Goal: Task Accomplishment & Management: Use online tool/utility

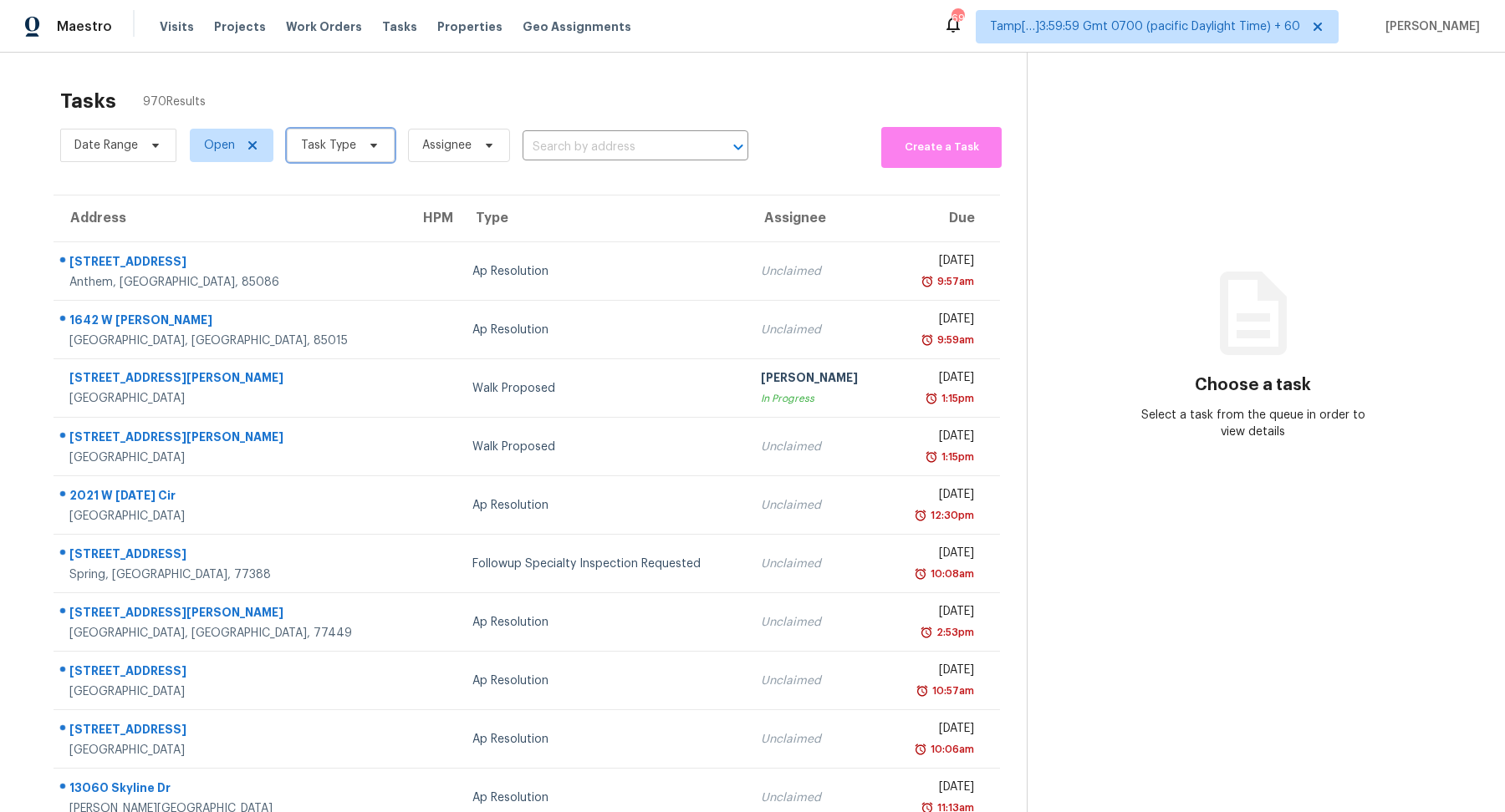
click at [320, 140] on span "Task Type" at bounding box center [328, 145] width 55 height 17
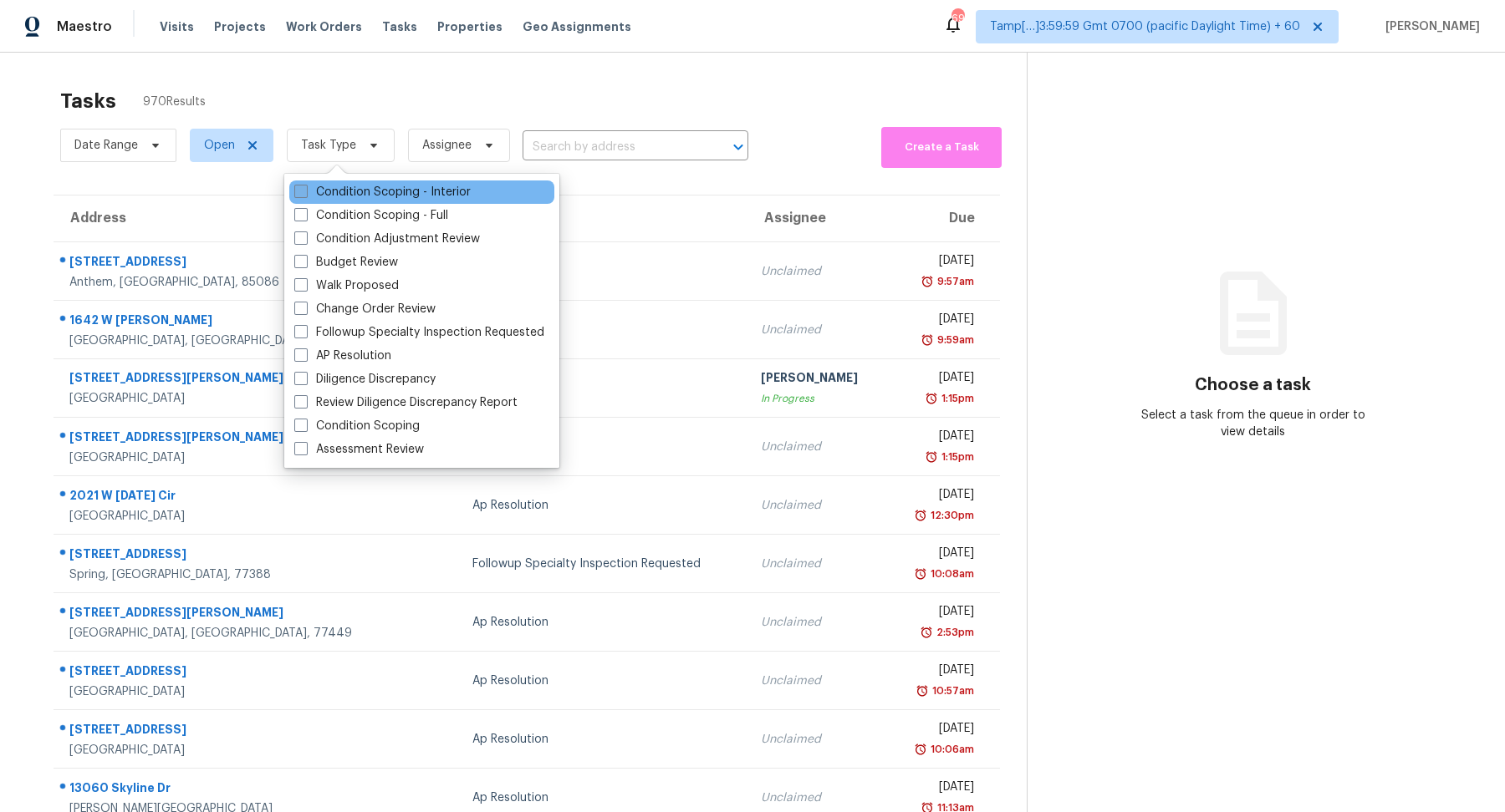
click at [359, 194] on label "Condition Scoping - Interior" at bounding box center [382, 193] width 177 height 17
click at [306, 194] on input "Condition Scoping - Interior" at bounding box center [299, 189] width 10 height 10
checkbox input "true"
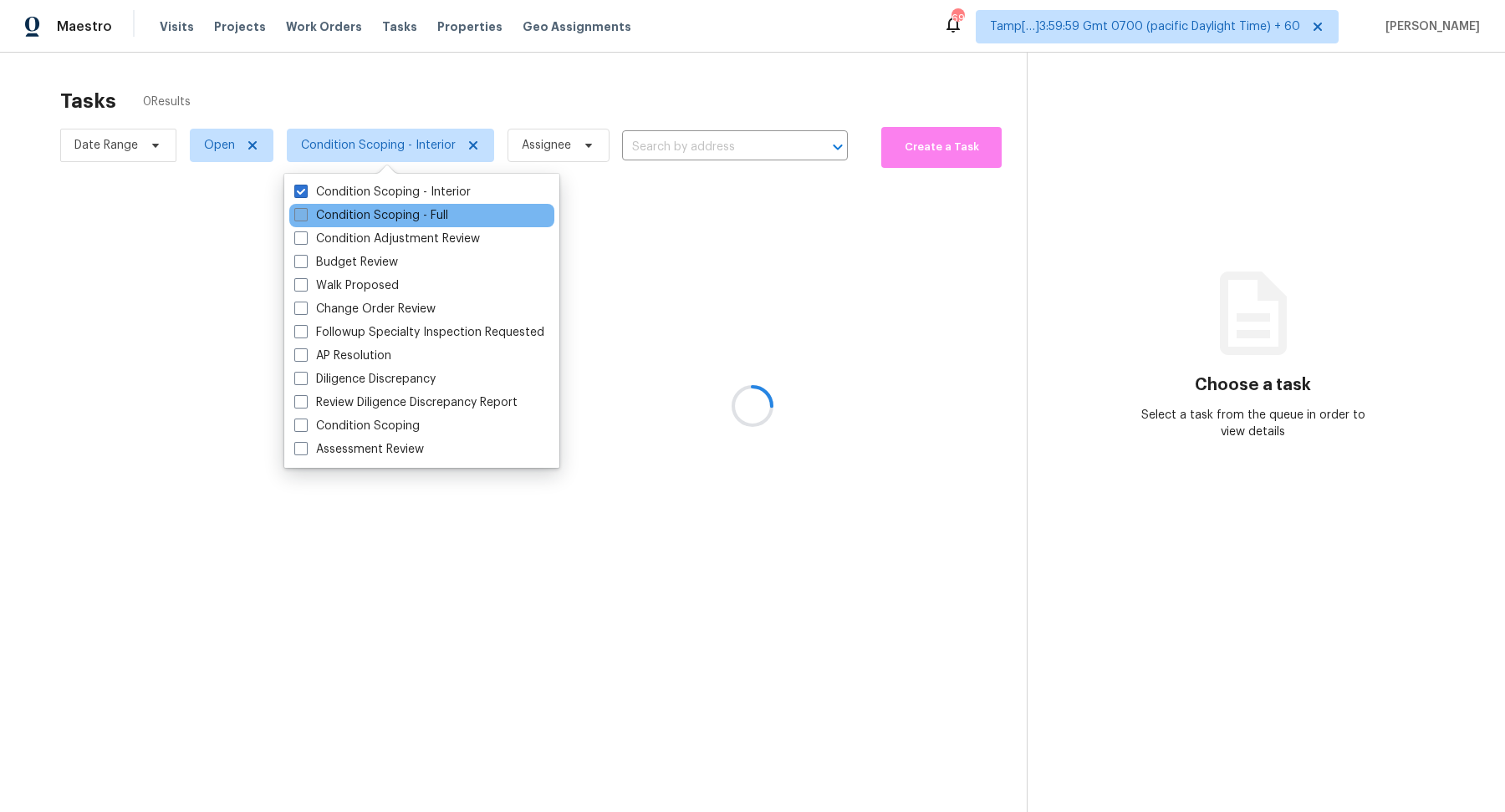
click at [370, 221] on label "Condition Scoping - Full" at bounding box center [371, 215] width 154 height 17
click at [306, 218] on input "Condition Scoping - Full" at bounding box center [299, 212] width 10 height 10
checkbox input "true"
click at [572, 112] on div at bounding box center [752, 406] width 1505 height 812
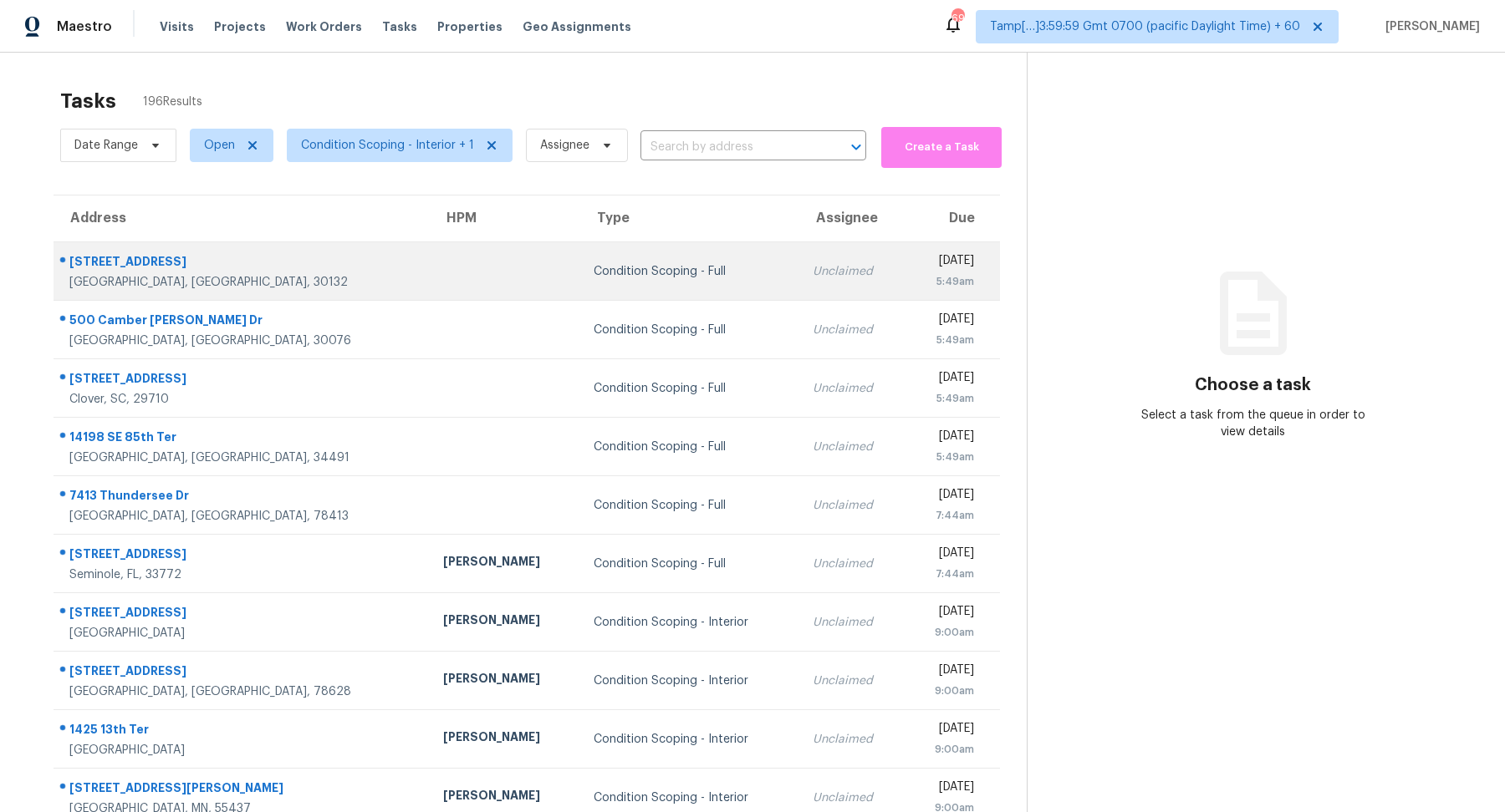
click at [602, 272] on div "Condition Scoping - Full" at bounding box center [689, 271] width 193 height 17
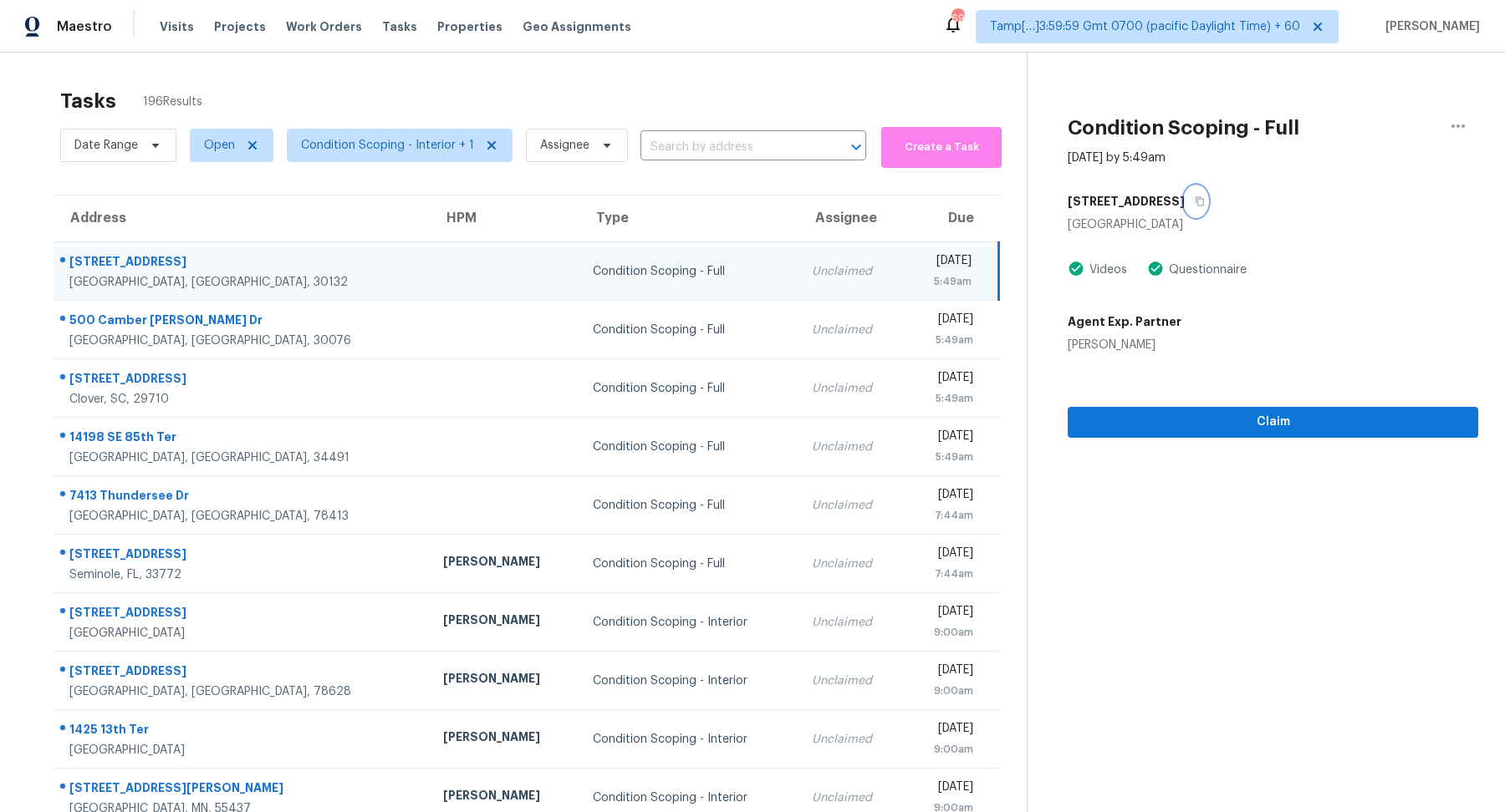
click at [1184, 207] on button "button" at bounding box center [1196, 201] width 23 height 30
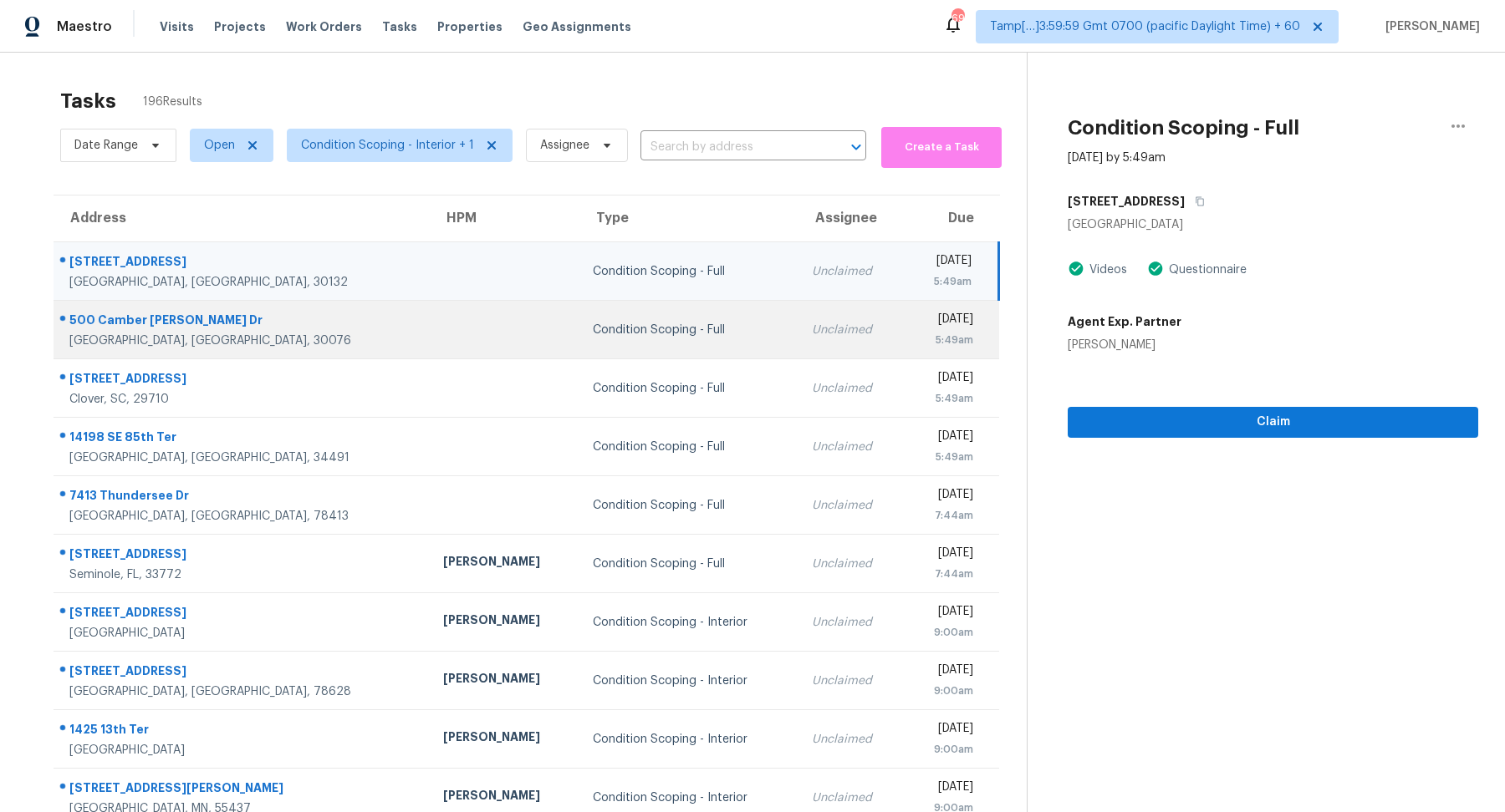
click at [614, 352] on td "Condition Scoping - Full" at bounding box center [688, 330] width 219 height 59
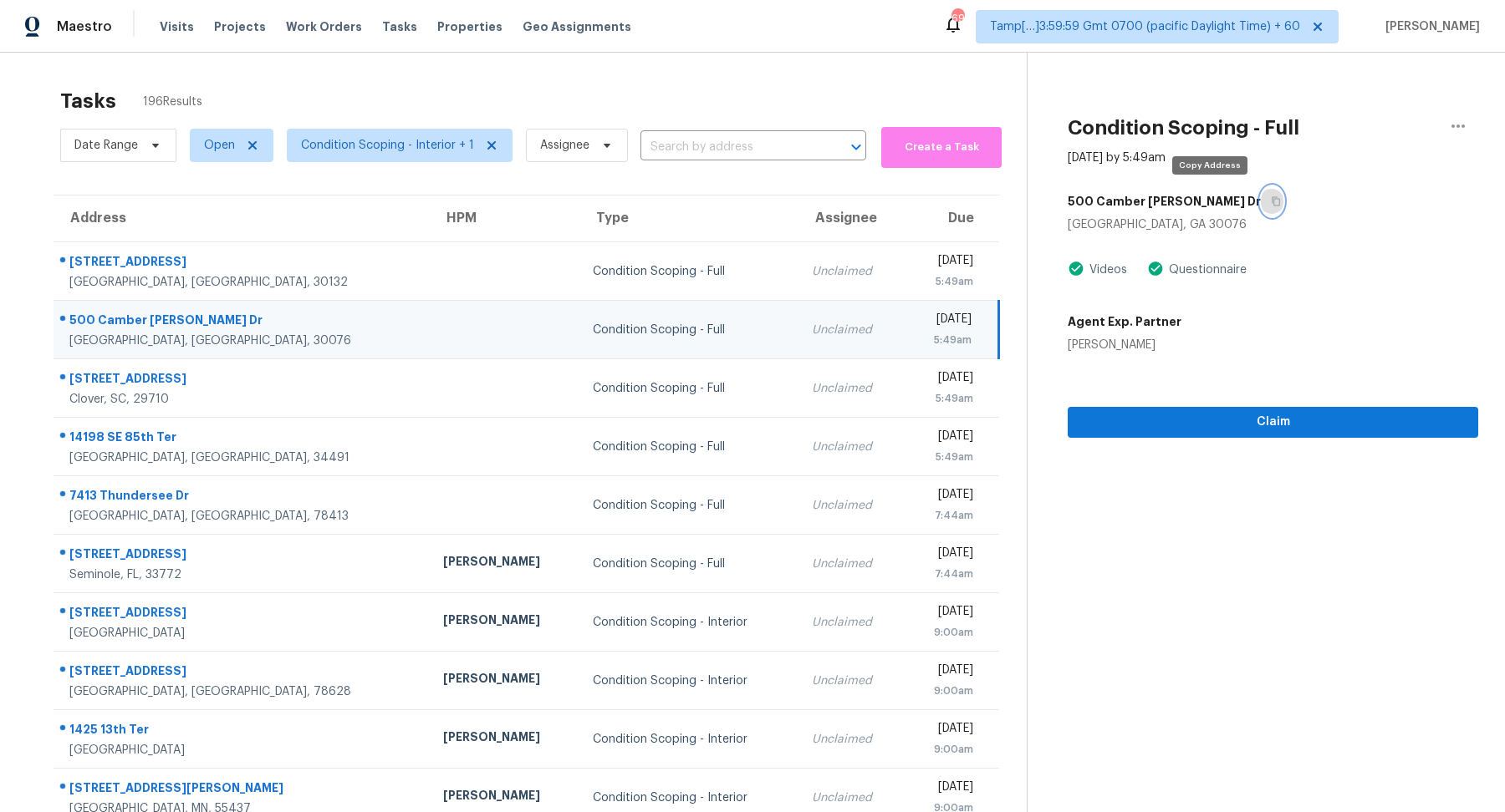
click at [1260, 208] on button "button" at bounding box center [1272, 201] width 23 height 30
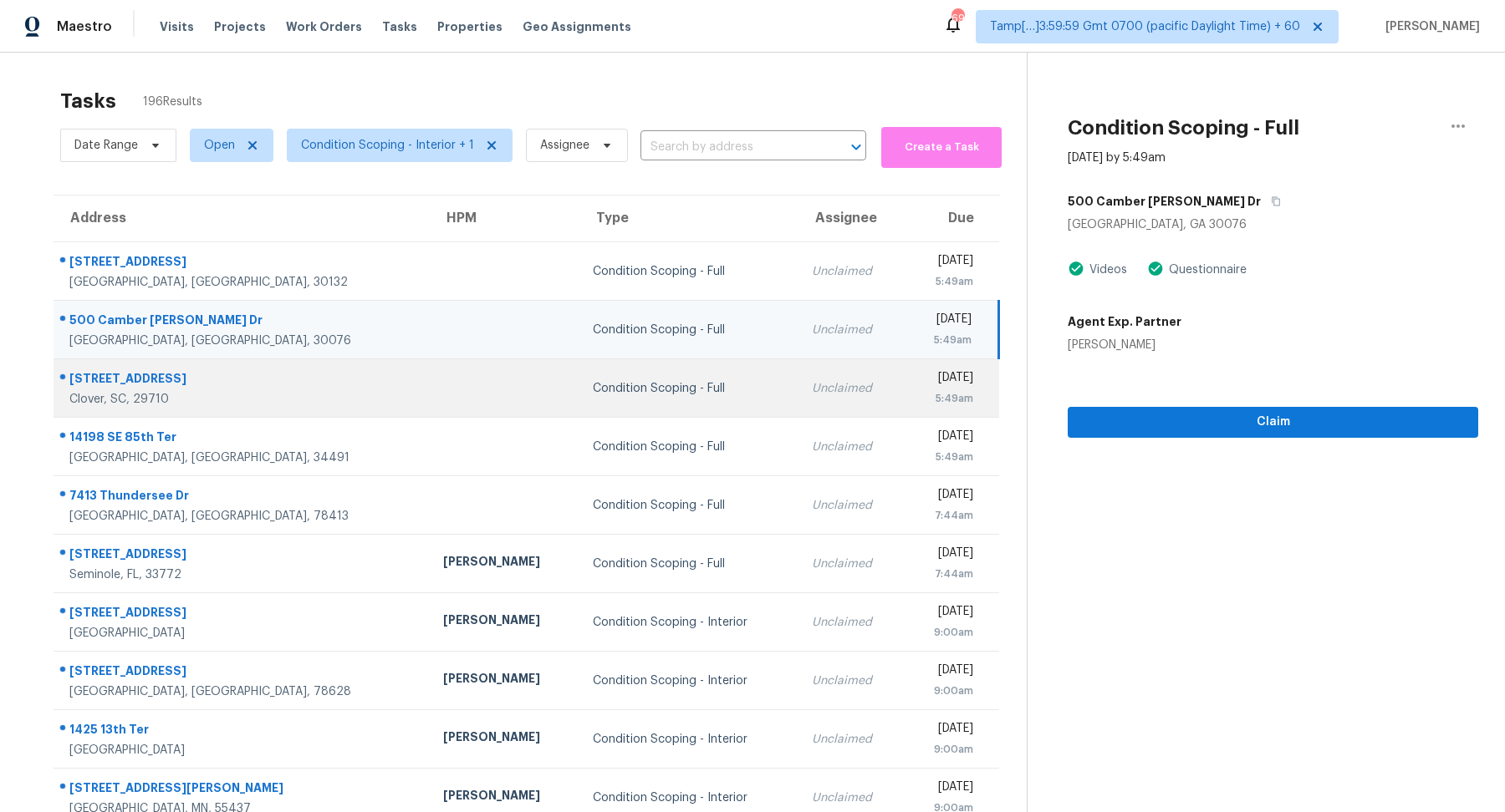
click at [648, 387] on div "Condition Scoping - Full" at bounding box center [689, 389] width 193 height 17
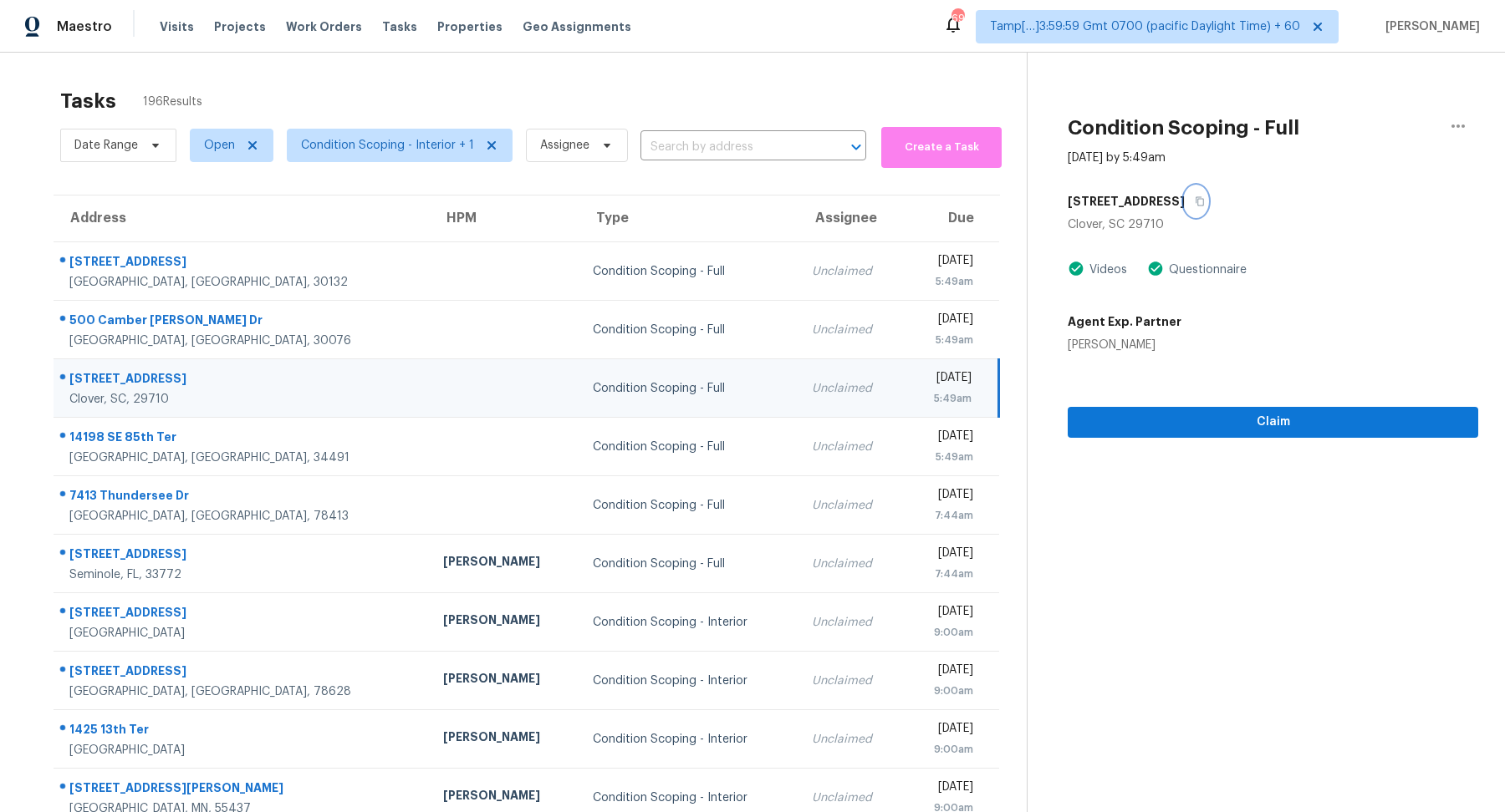
click at [1195, 202] on icon "button" at bounding box center [1199, 201] width 10 height 10
